Goal: Task Accomplishment & Management: Manage account settings

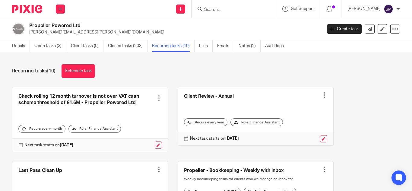
click at [221, 9] on input "Search" at bounding box center [231, 9] width 54 height 5
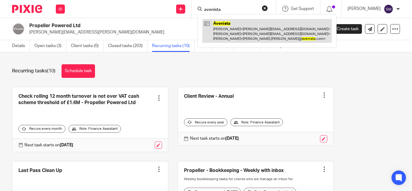
type input "avenista"
click at [231, 24] on link at bounding box center [266, 31] width 129 height 24
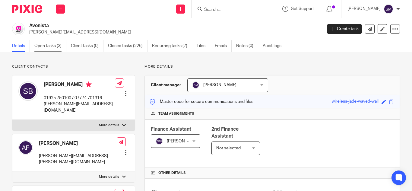
click at [50, 42] on link "Open tasks (3)" at bounding box center [50, 46] width 32 height 12
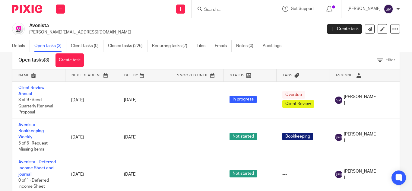
scroll to position [28, 0]
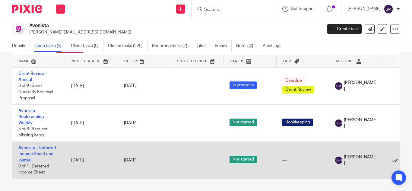
click at [25, 151] on td "Avenista - Deferred Income Sheet and journal 0 of 1 · Deferred Income Sheet" at bounding box center [38, 160] width 53 height 37
click at [38, 153] on link "Avenista - Deferred Income Sheet and journal" at bounding box center [36, 154] width 37 height 17
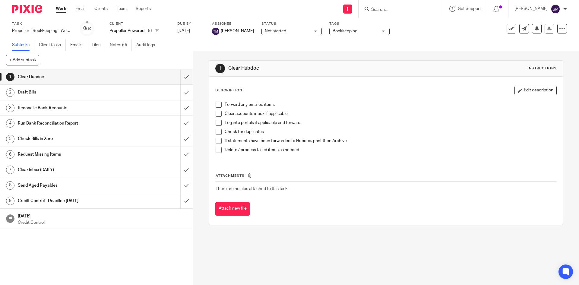
click at [387, 9] on input "Search" at bounding box center [398, 9] width 54 height 5
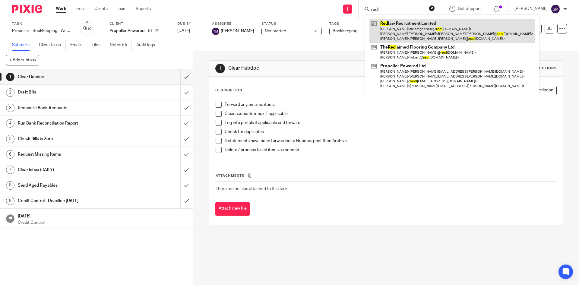
type input "redl"
click at [403, 30] on link at bounding box center [452, 31] width 165 height 24
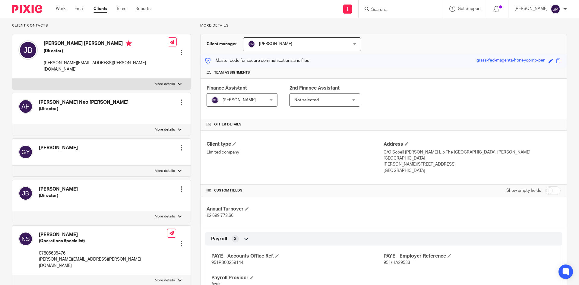
scroll to position [30, 0]
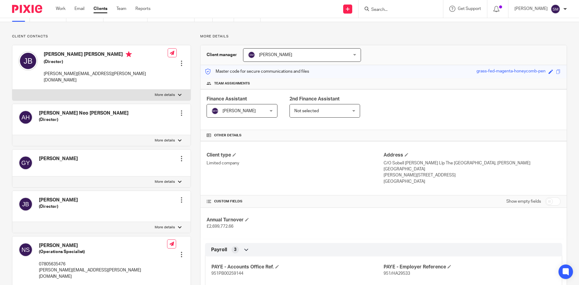
click at [180, 60] on div at bounding box center [182, 63] width 6 height 6
click at [146, 66] on link "Edit contact" at bounding box center [153, 67] width 58 height 9
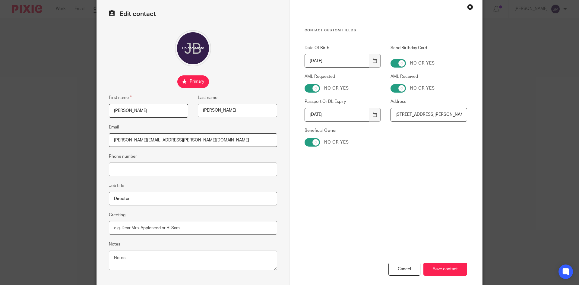
scroll to position [57, 0]
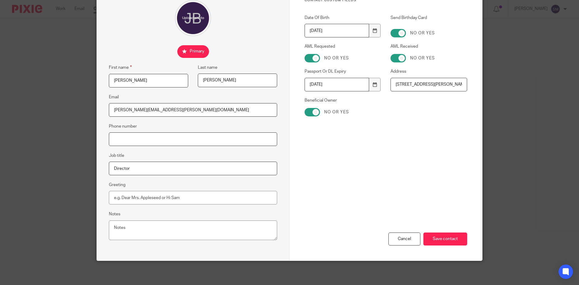
click at [121, 139] on input "Phone number" at bounding box center [193, 139] width 168 height 14
type input "07969 954 434"
click at [458, 239] on input "Save contact" at bounding box center [446, 239] width 44 height 13
click at [436, 237] on input "Save contact" at bounding box center [446, 239] width 44 height 13
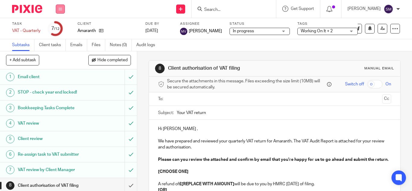
click at [59, 9] on icon at bounding box center [61, 9] width 4 height 4
click at [55, 27] on link "Work" at bounding box center [57, 28] width 11 height 4
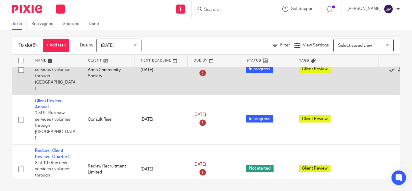
scroll to position [191, 0]
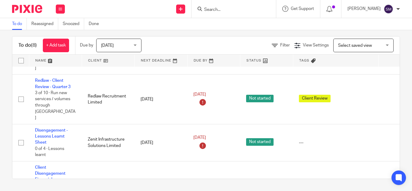
click at [108, 46] on span "[DATE]" at bounding box center [107, 45] width 13 height 4
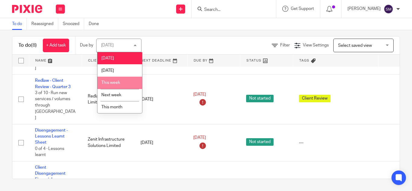
click at [111, 83] on span "This week" at bounding box center [110, 83] width 19 height 4
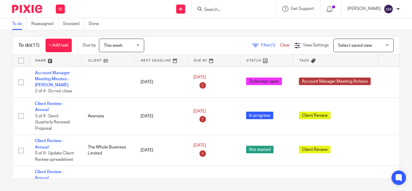
click at [236, 7] on input "Search" at bounding box center [231, 9] width 54 height 5
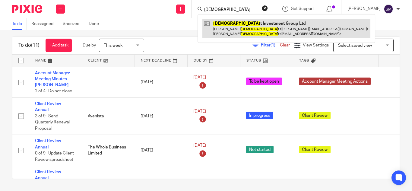
type input "shamo"
click at [241, 30] on link at bounding box center [286, 28] width 168 height 19
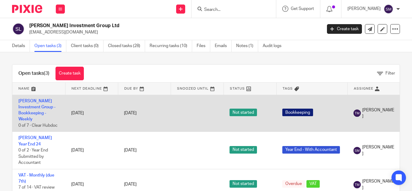
scroll to position [20, 0]
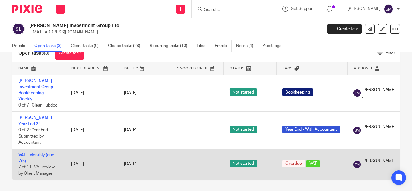
click at [26, 153] on link "VAT - Monthly (due 7th)" at bounding box center [36, 158] width 36 height 10
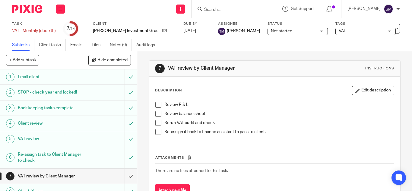
click at [278, 32] on span "Not started" at bounding box center [293, 31] width 45 height 6
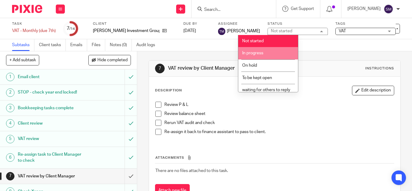
click at [266, 53] on li "In progress" at bounding box center [268, 53] width 60 height 12
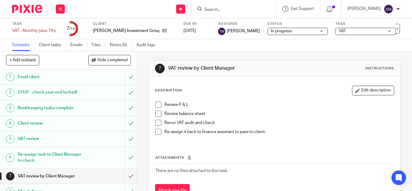
click at [259, 47] on div "Subtasks Client tasks Emails Files Notes (0) Audit logs" at bounding box center [206, 45] width 412 height 12
